Goal: Task Accomplishment & Management: Complete application form

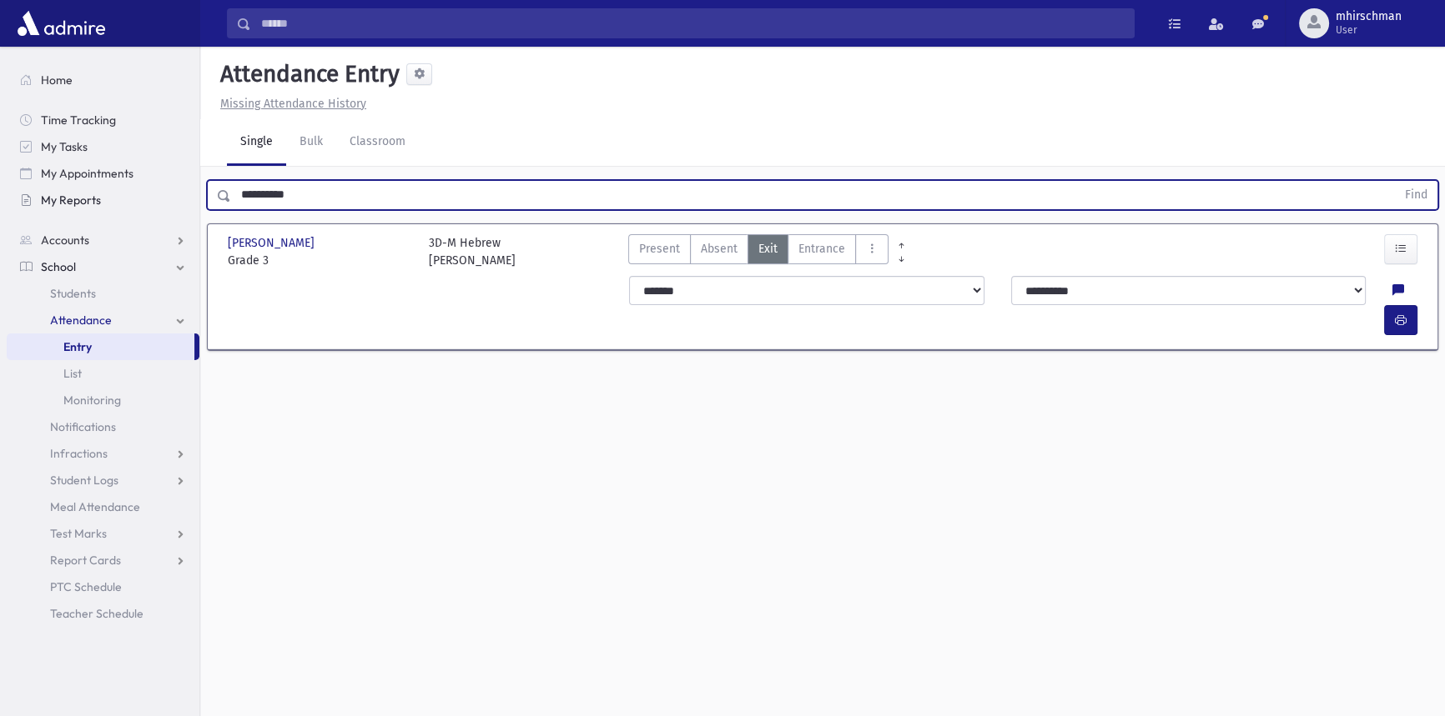
drag, startPoint x: 308, startPoint y: 202, endPoint x: 96, endPoint y: 201, distance: 211.9
click at [96, 201] on div "Search Results Students" at bounding box center [722, 377] width 1445 height 754
type input "**********"
click at [1395, 181] on button "Find" at bounding box center [1416, 195] width 43 height 28
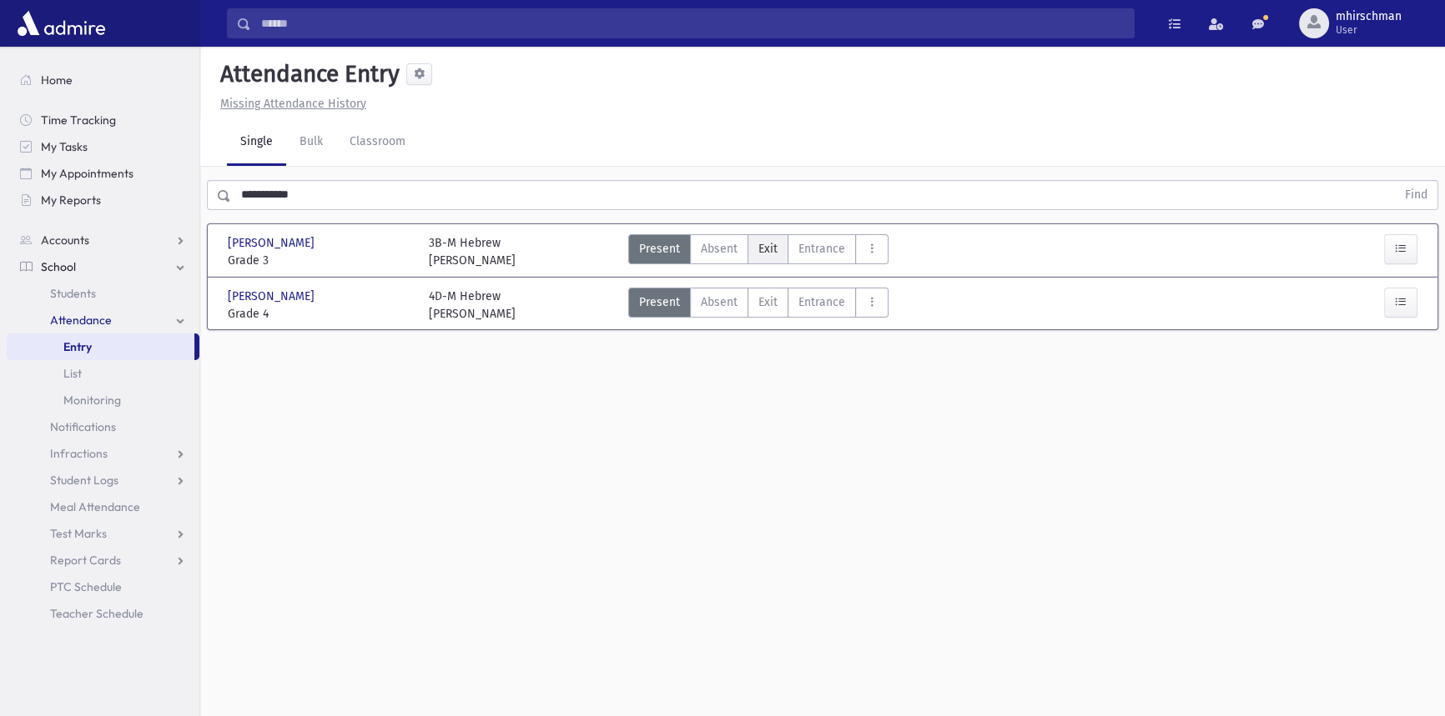
click at [772, 255] on span "Exit" at bounding box center [767, 249] width 19 height 18
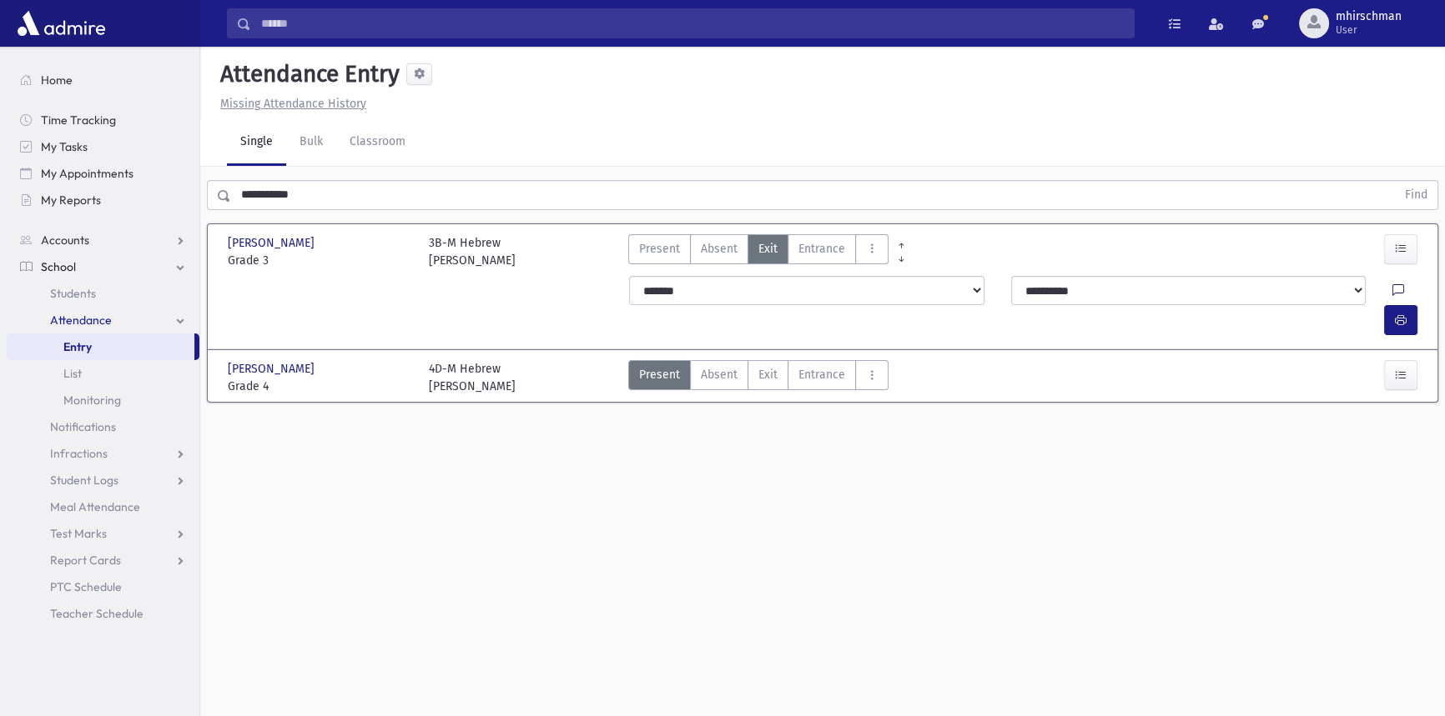
click at [1392, 290] on icon at bounding box center [1398, 291] width 12 height 14
click at [1392, 284] on icon at bounding box center [1398, 291] width 12 height 14
drag, startPoint x: 1298, startPoint y: 354, endPoint x: 1269, endPoint y: 344, distance: 30.1
click at [1297, 354] on textarea "Note" at bounding box center [1325, 376] width 195 height 64
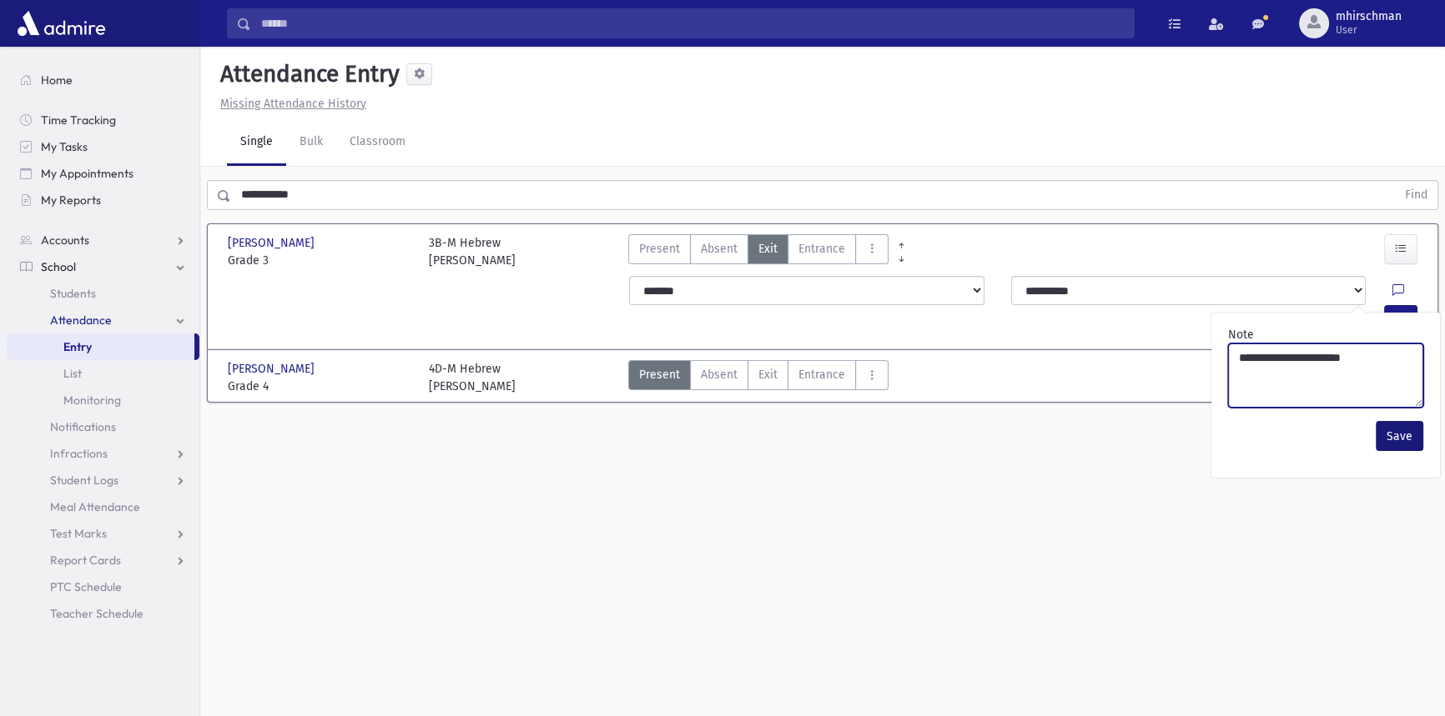
type textarea "**********"
click at [1391, 439] on button "Save" at bounding box center [1399, 436] width 48 height 30
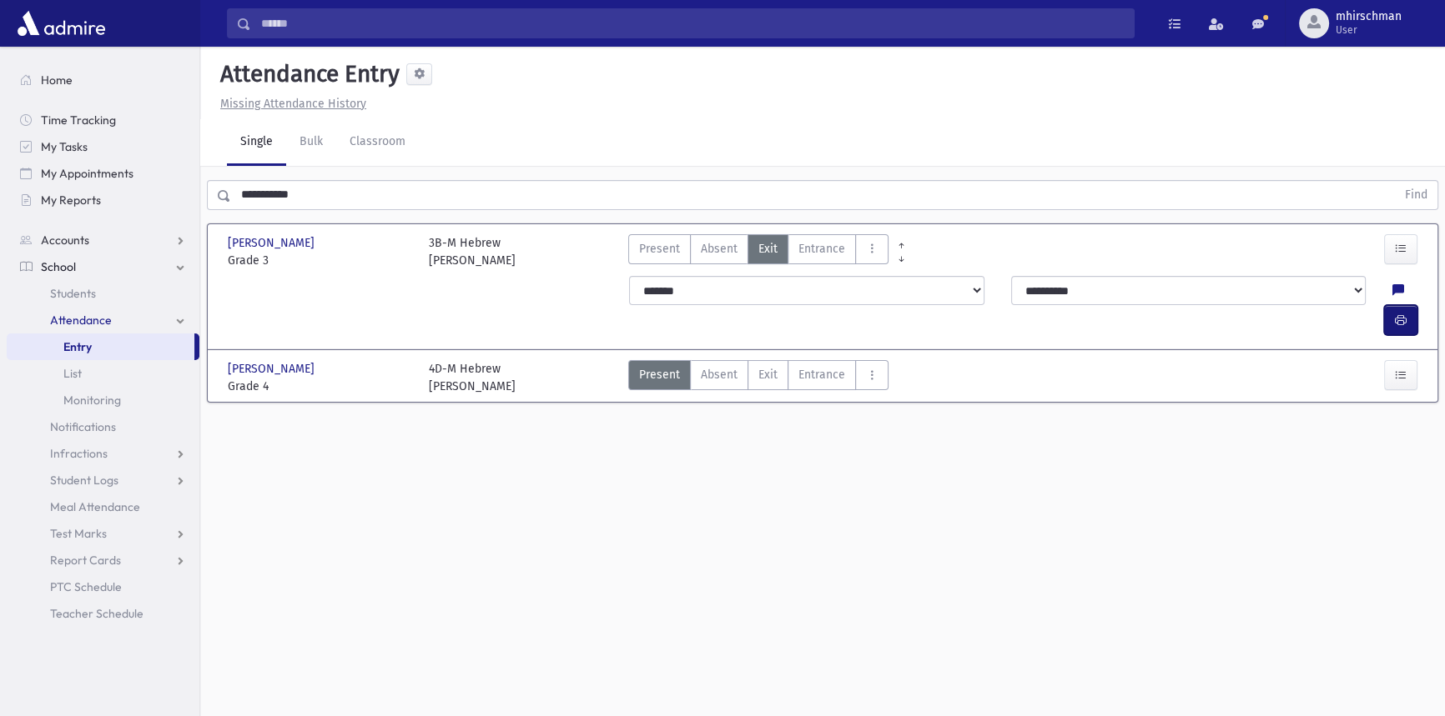
click at [1398, 314] on icon "button" at bounding box center [1401, 321] width 12 height 14
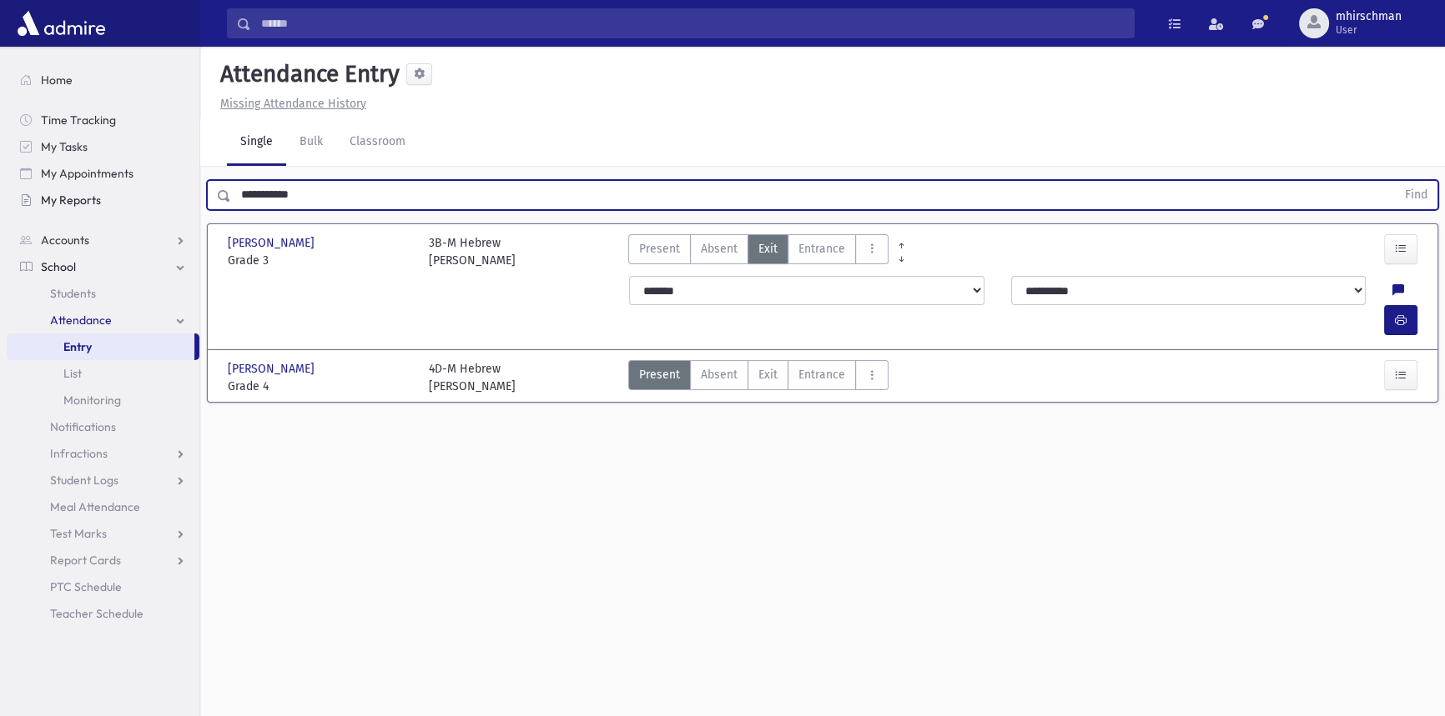
drag, startPoint x: 309, startPoint y: 188, endPoint x: 197, endPoint y: 197, distance: 113.0
click at [197, 197] on div "Search Results Students" at bounding box center [722, 377] width 1445 height 754
click at [1395, 181] on button "Find" at bounding box center [1416, 195] width 43 height 28
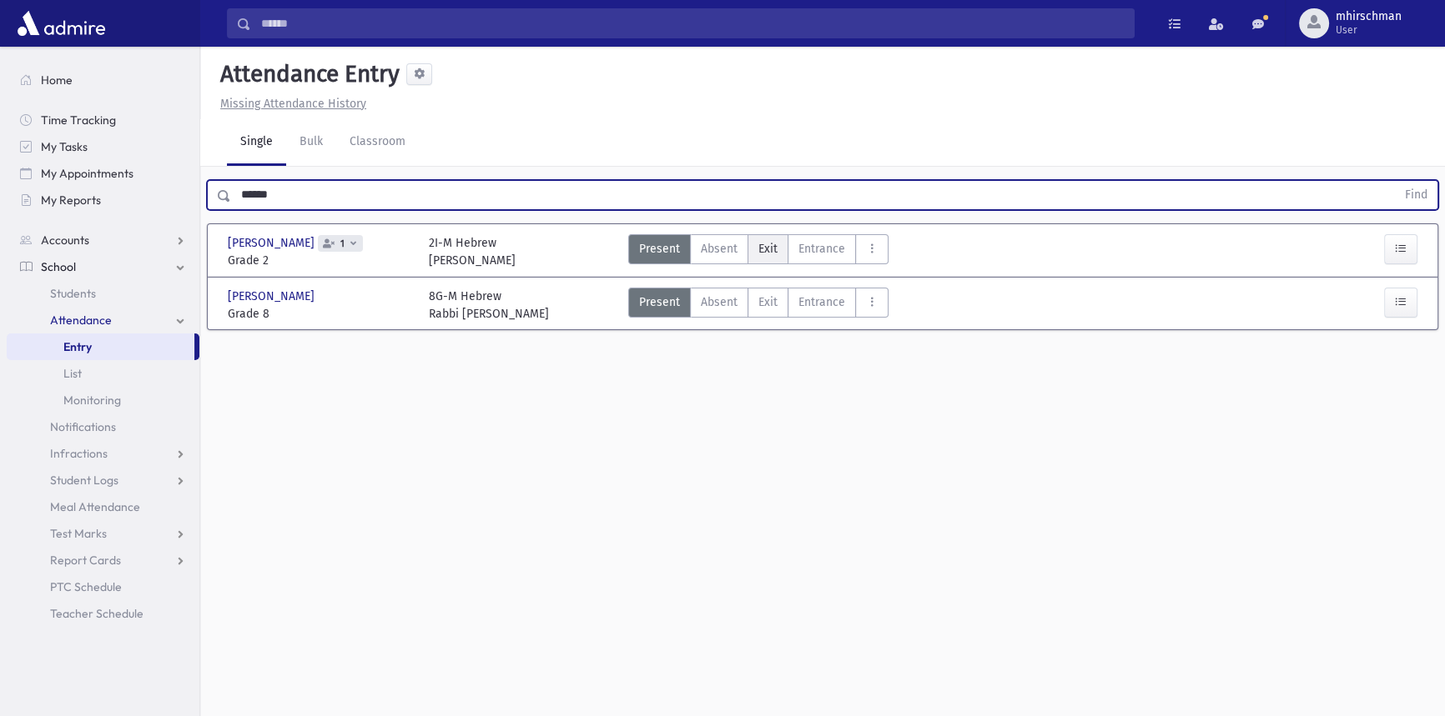
click at [769, 249] on span "Exit" at bounding box center [767, 249] width 19 height 18
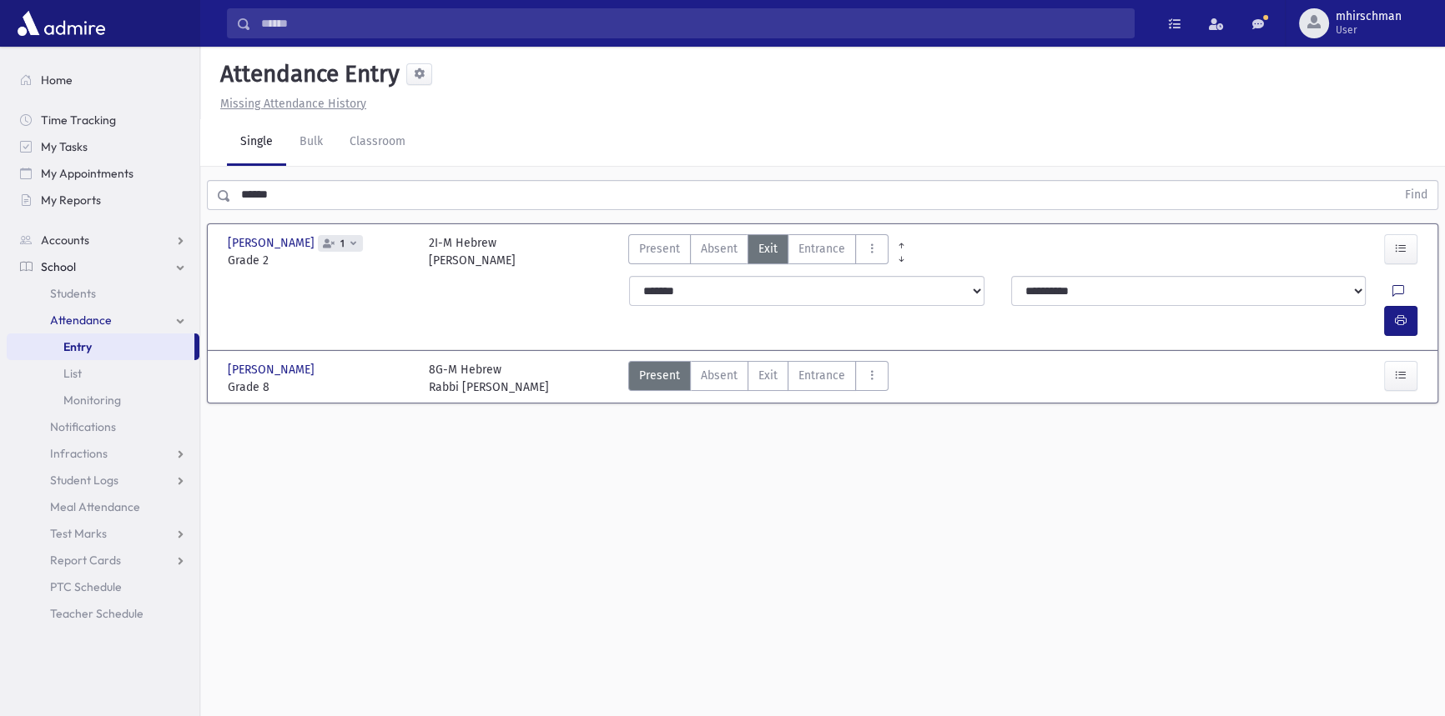
click at [1392, 288] on icon at bounding box center [1398, 291] width 12 height 14
click at [1392, 283] on link at bounding box center [1398, 294] width 12 height 23
click at [1323, 364] on textarea "Note" at bounding box center [1325, 376] width 195 height 64
drag, startPoint x: 1392, startPoint y: 432, endPoint x: 1394, endPoint y: 409, distance: 23.4
click at [1392, 431] on button "Save" at bounding box center [1399, 436] width 48 height 30
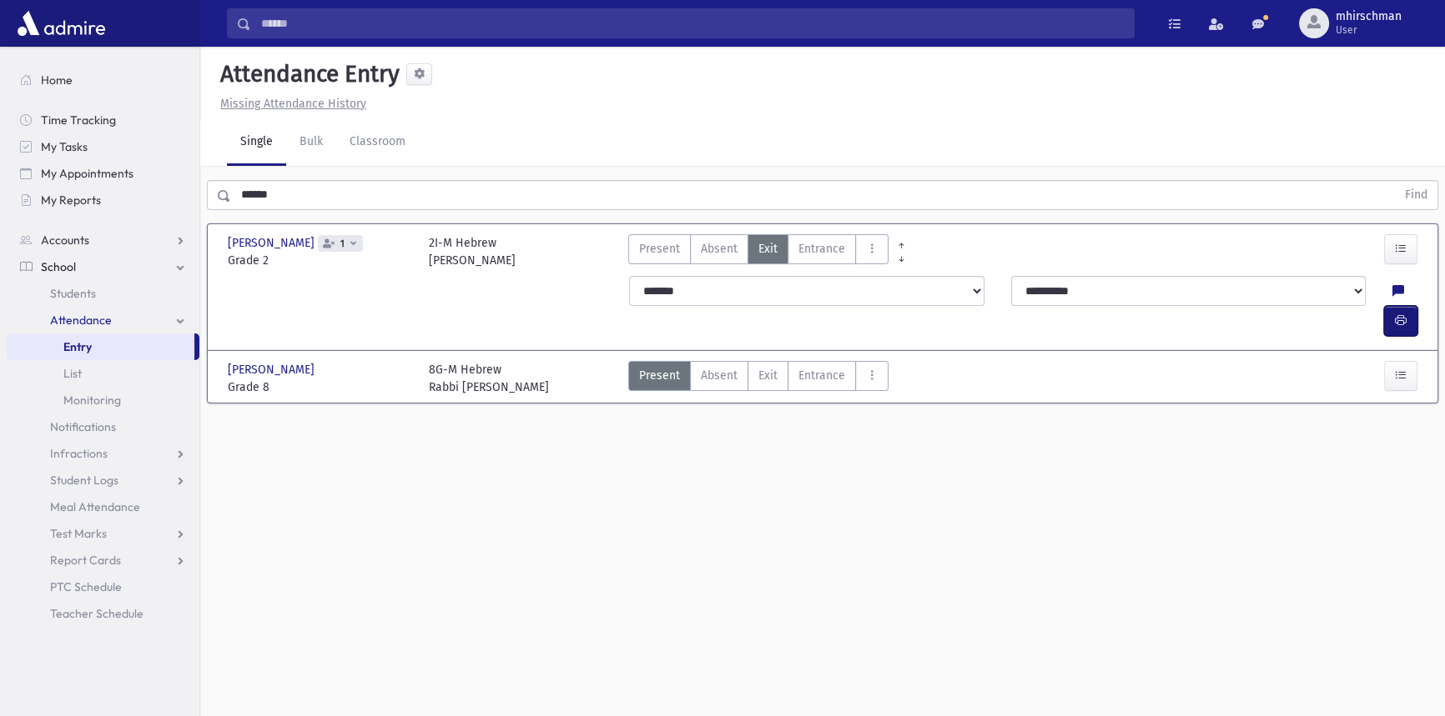
click at [1407, 306] on button "button" at bounding box center [1400, 321] width 33 height 30
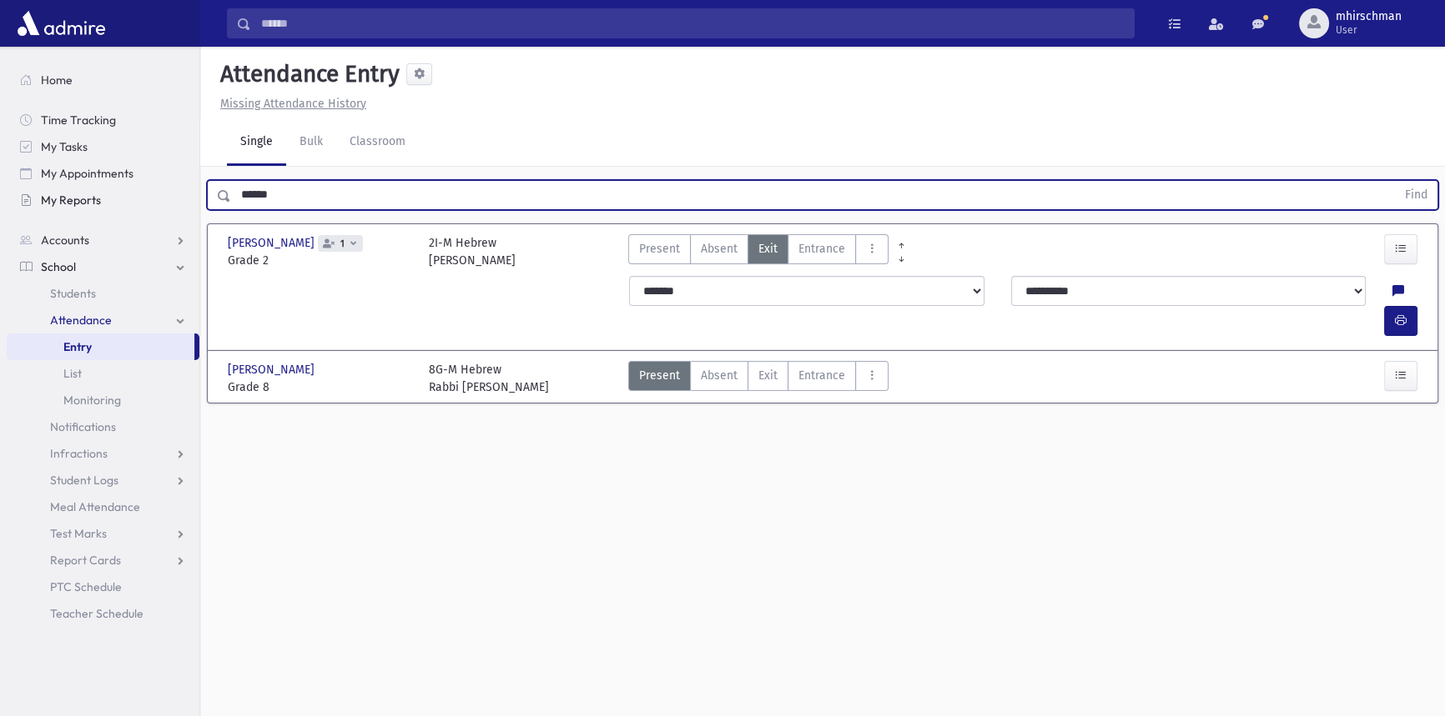
drag, startPoint x: 309, startPoint y: 199, endPoint x: 164, endPoint y: 209, distance: 144.6
click at [164, 209] on div "Search Results Students" at bounding box center [722, 377] width 1445 height 754
type input "**********"
click at [1395, 181] on button "Find" at bounding box center [1416, 195] width 43 height 28
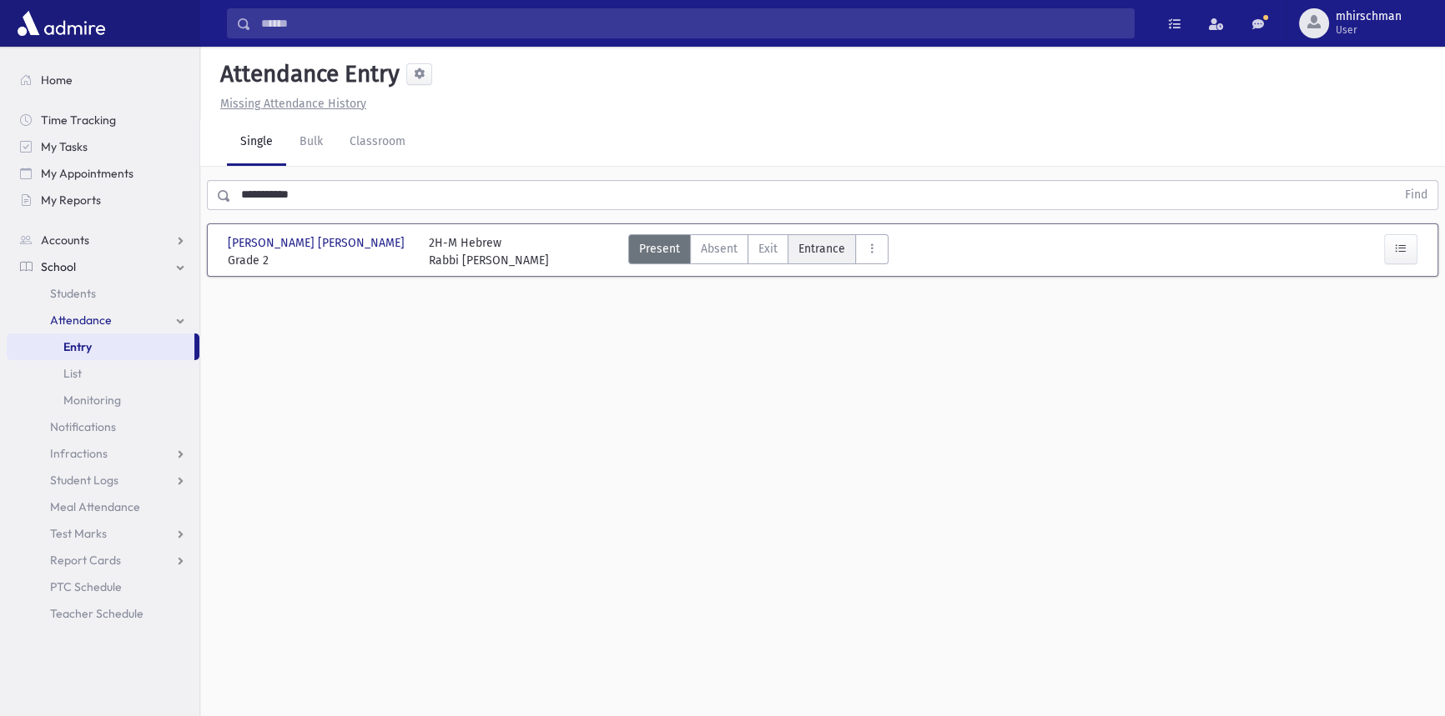
click at [808, 255] on span "Entrance" at bounding box center [821, 249] width 47 height 18
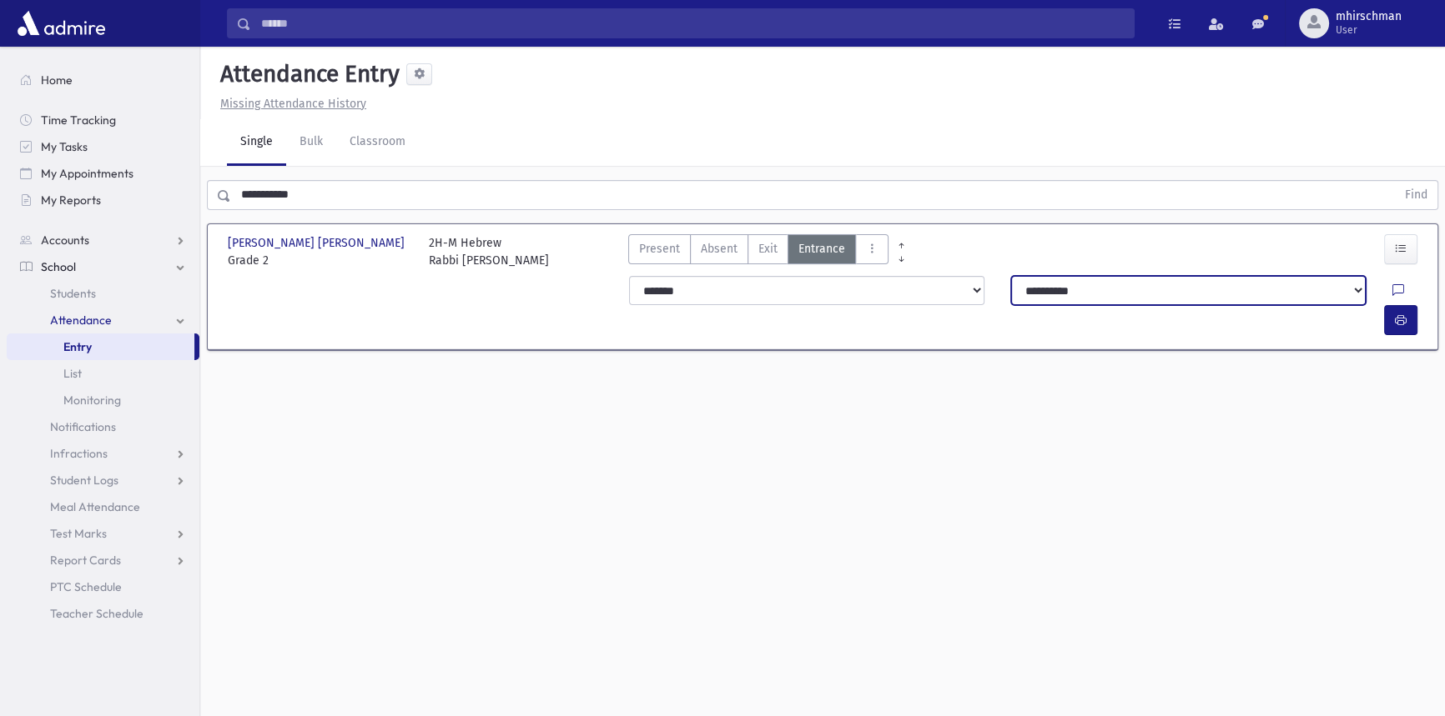
click at [1108, 297] on select "**********" at bounding box center [1188, 291] width 354 height 30
click at [1039, 289] on select "**********" at bounding box center [1188, 291] width 354 height 30
select select "**********"
click at [1011, 276] on select "**********" at bounding box center [1188, 291] width 354 height 30
click at [1410, 305] on button "button" at bounding box center [1400, 320] width 33 height 30
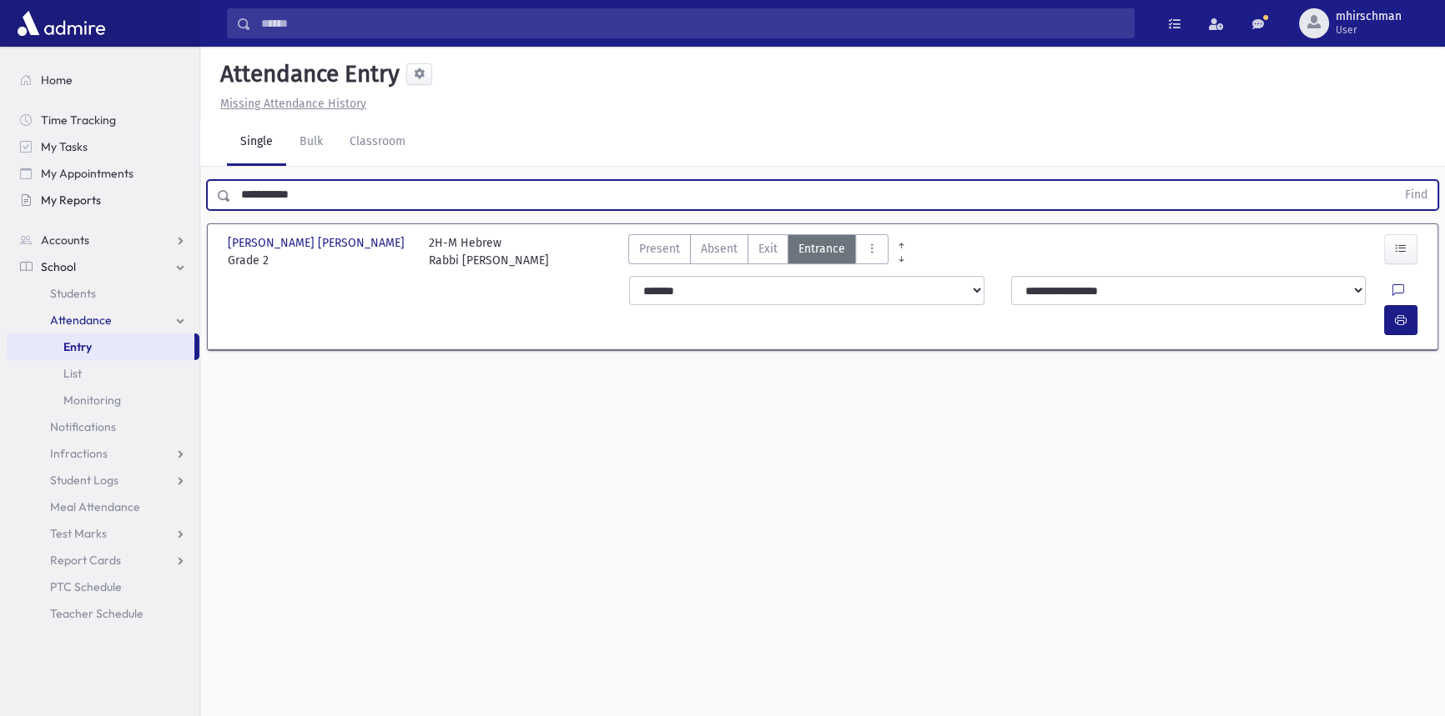
drag, startPoint x: 309, startPoint y: 206, endPoint x: 173, endPoint y: 204, distance: 135.1
click at [173, 204] on div "Search Results Students" at bounding box center [722, 377] width 1445 height 754
type input "*"
type input "*********"
click at [1395, 181] on button "Find" at bounding box center [1416, 195] width 43 height 28
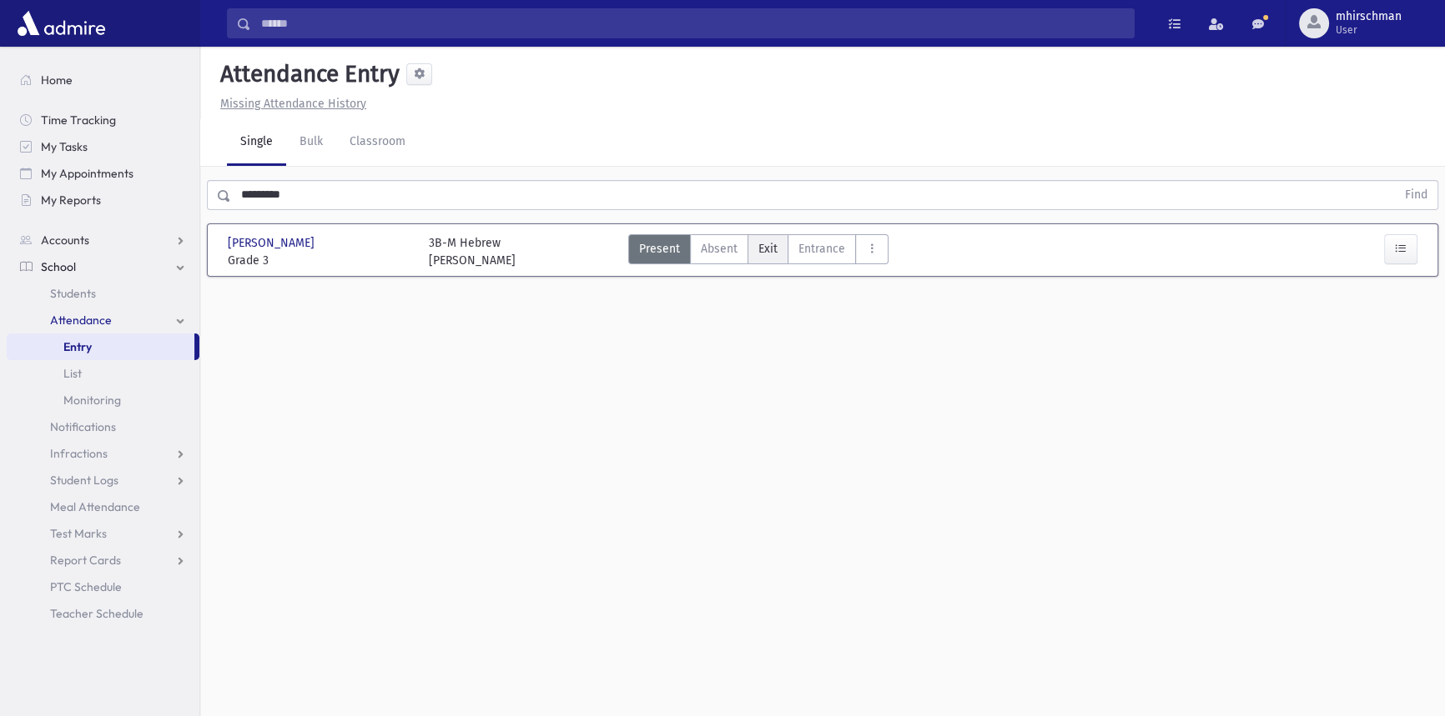
click at [758, 255] on span "Exit" at bounding box center [767, 249] width 19 height 18
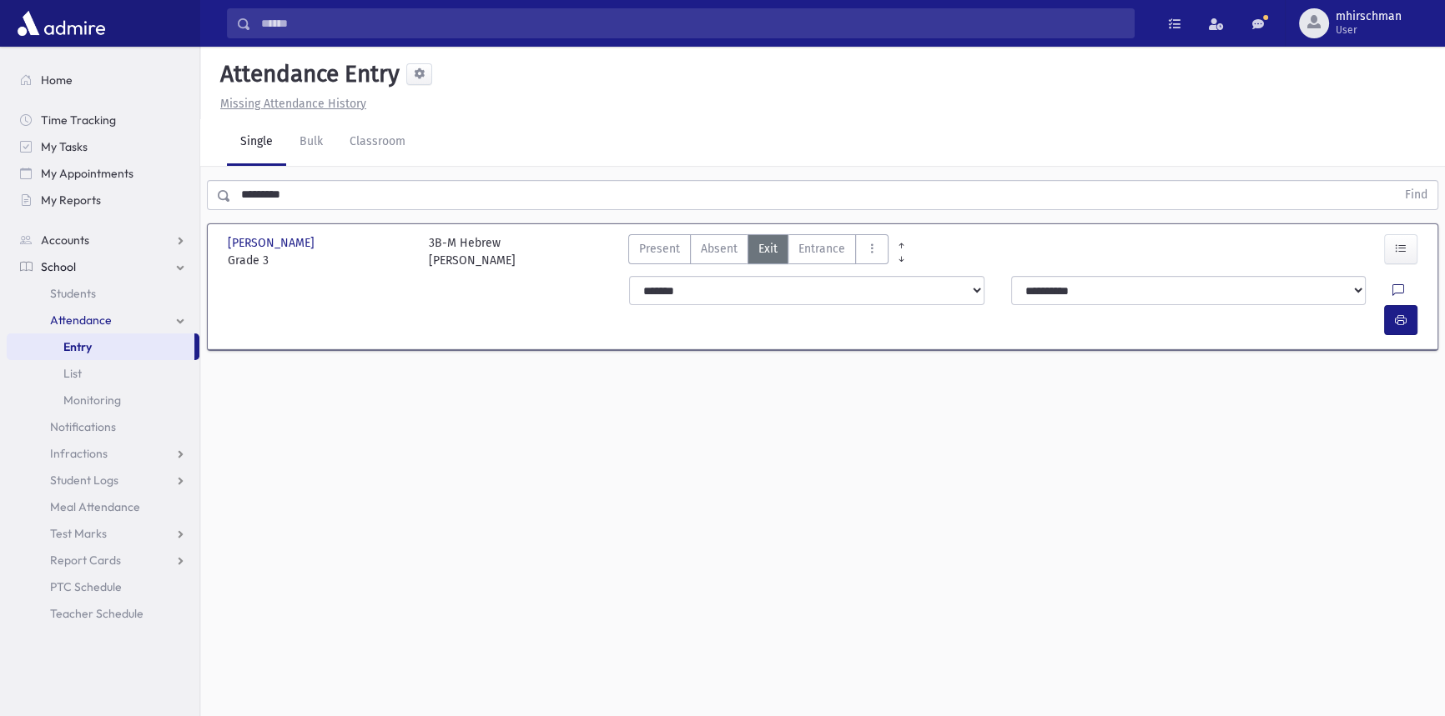
drag, startPoint x: 1365, startPoint y: 290, endPoint x: 1353, endPoint y: 299, distance: 15.0
click at [1392, 290] on div at bounding box center [1408, 291] width 32 height 30
click at [1392, 289] on icon at bounding box center [1398, 291] width 12 height 14
click at [1392, 284] on icon at bounding box center [1398, 291] width 12 height 14
click at [1316, 355] on textarea "Note" at bounding box center [1325, 376] width 195 height 64
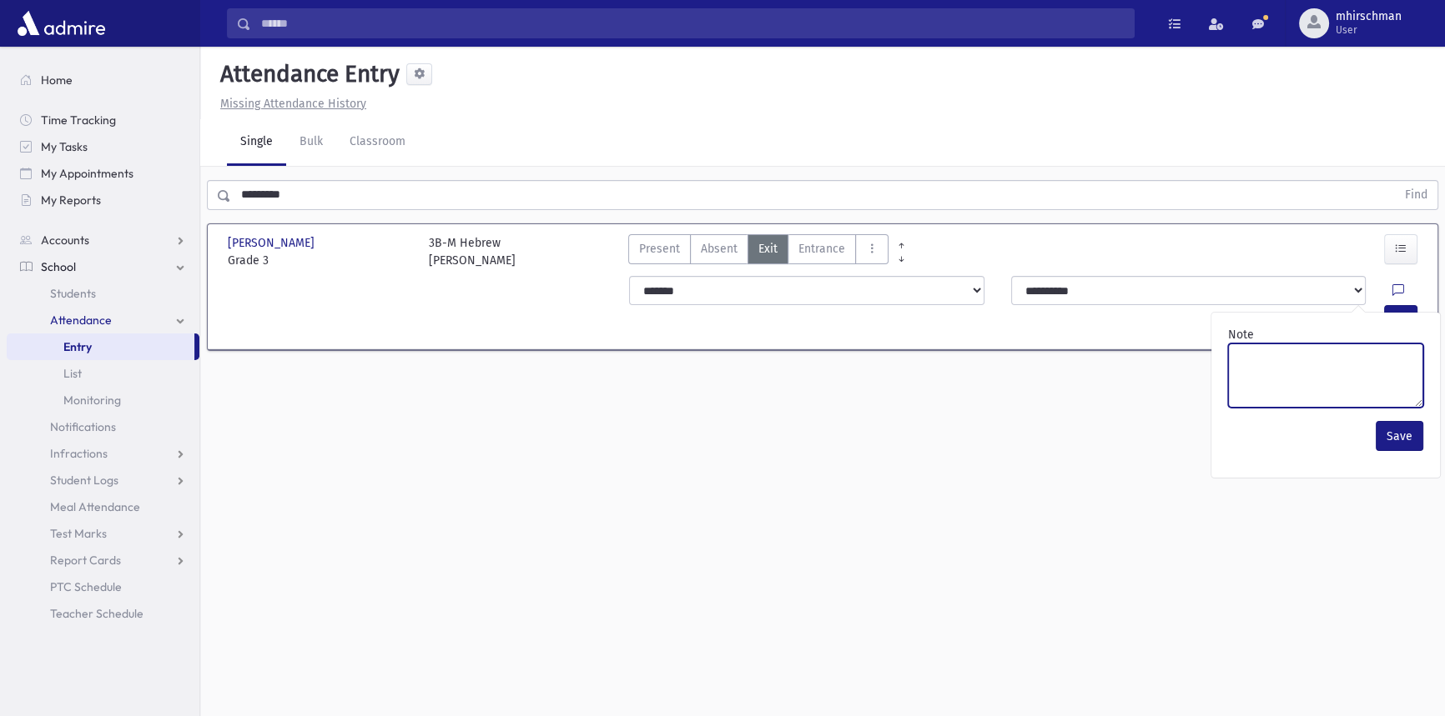
type textarea "*"
drag, startPoint x: 1403, startPoint y: 435, endPoint x: 1393, endPoint y: 351, distance: 84.0
click at [1403, 434] on button "Save" at bounding box center [1399, 436] width 48 height 30
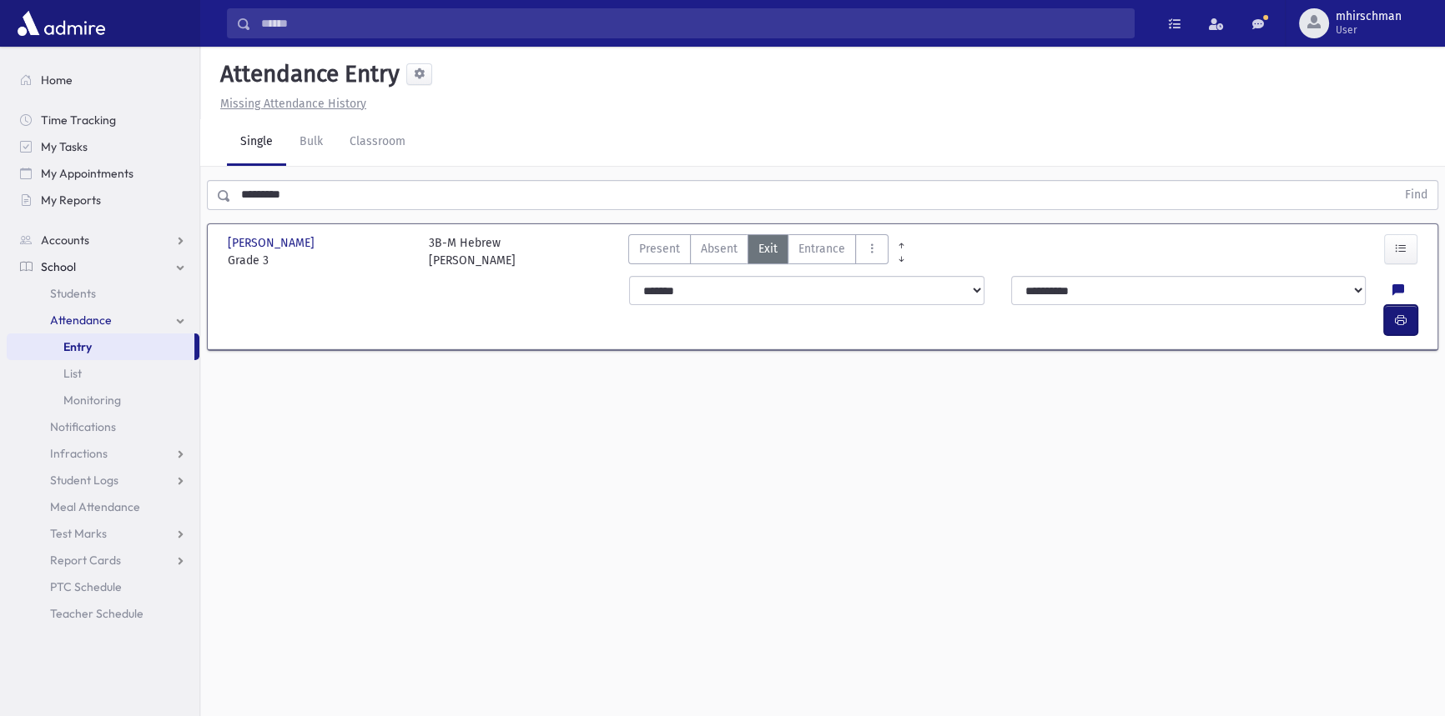
click at [1396, 305] on button "button" at bounding box center [1400, 320] width 33 height 30
